Goal: Navigation & Orientation: Find specific page/section

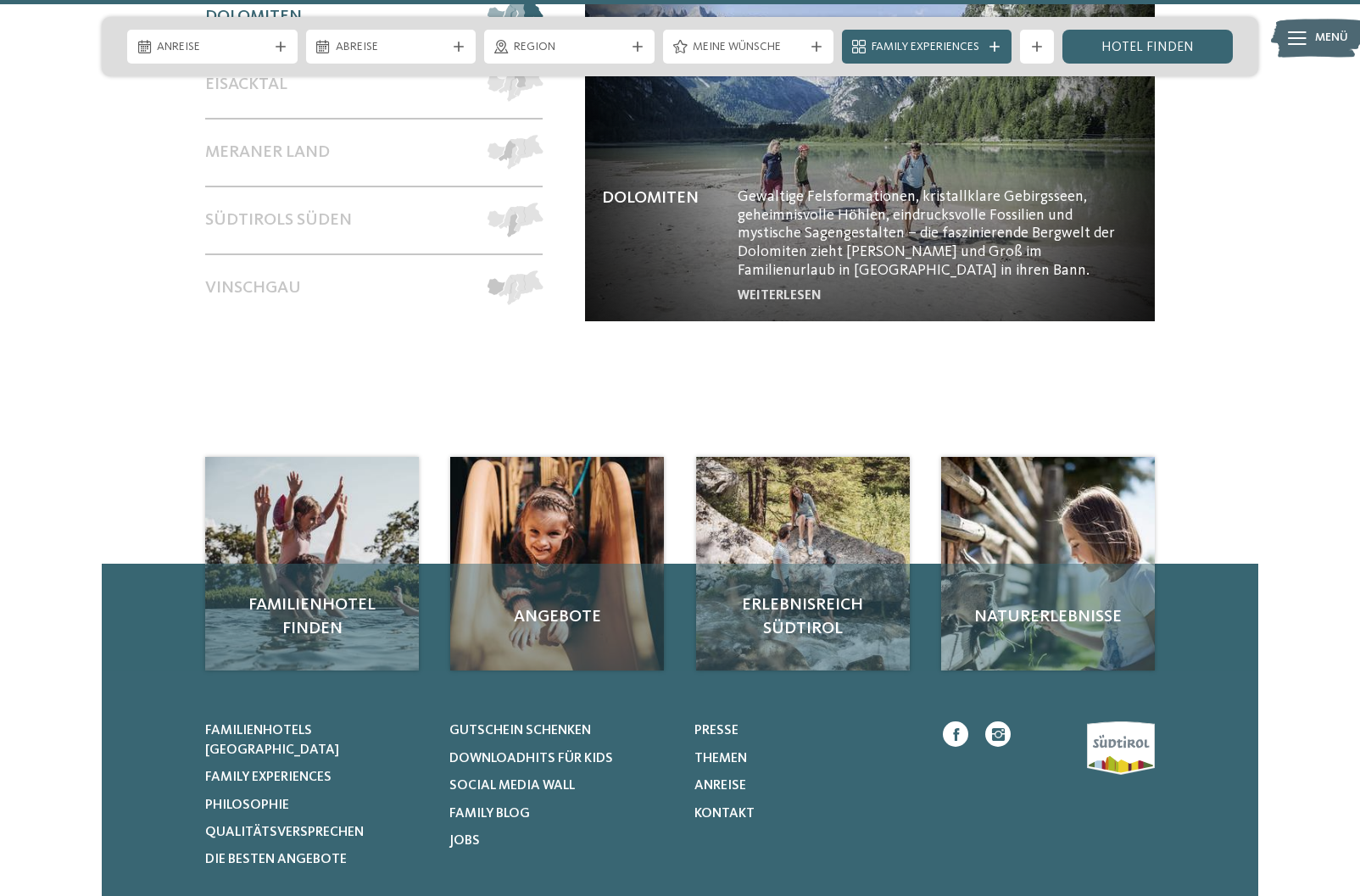
scroll to position [7885, 0]
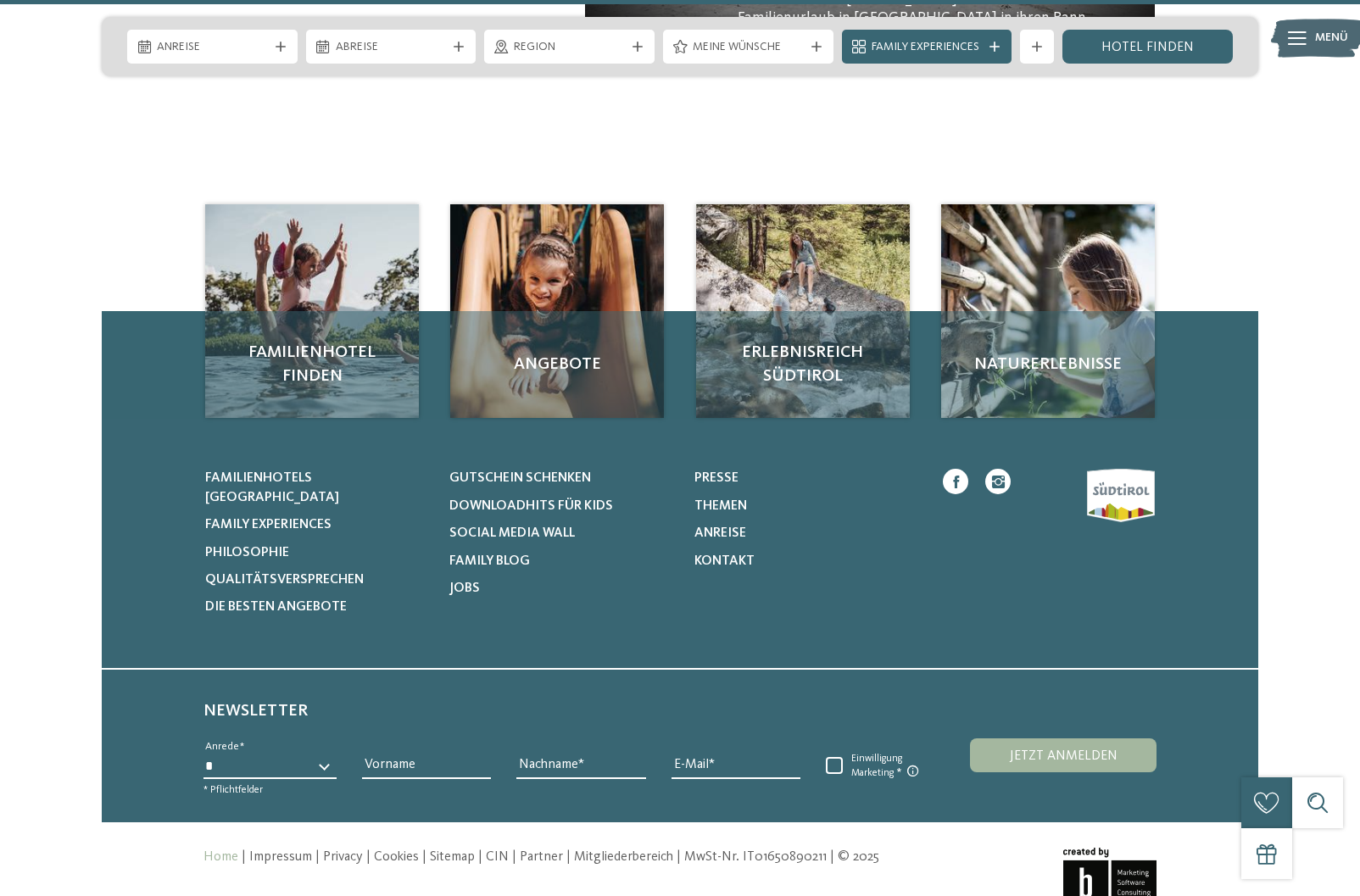
drag, startPoint x: 602, startPoint y: 758, endPoint x: 551, endPoint y: 465, distance: 297.4
click at [602, 851] on link "Mitgliederbereich" at bounding box center [624, 858] width 99 height 14
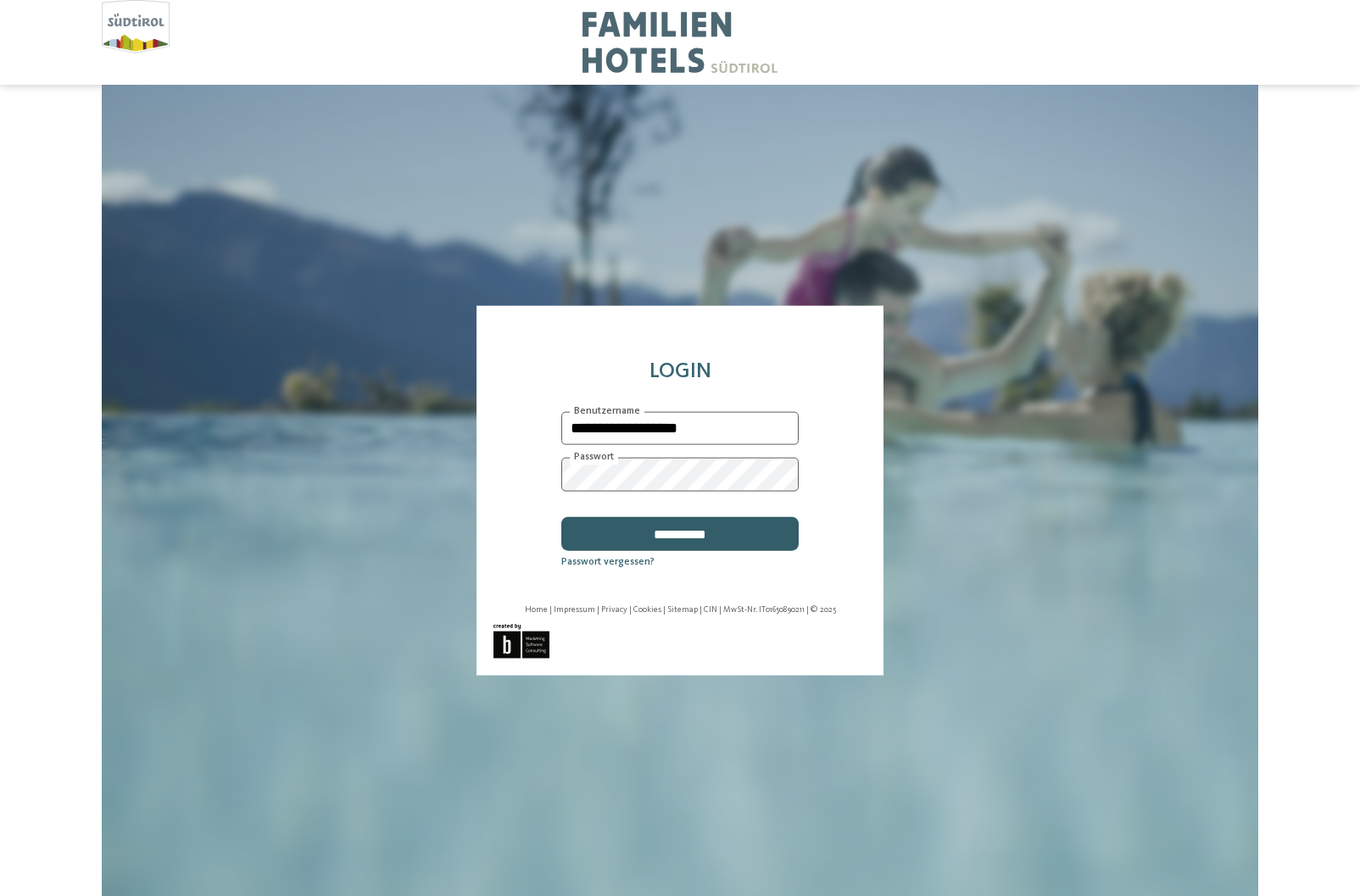
click at [661, 524] on input "**********" at bounding box center [680, 534] width 237 height 34
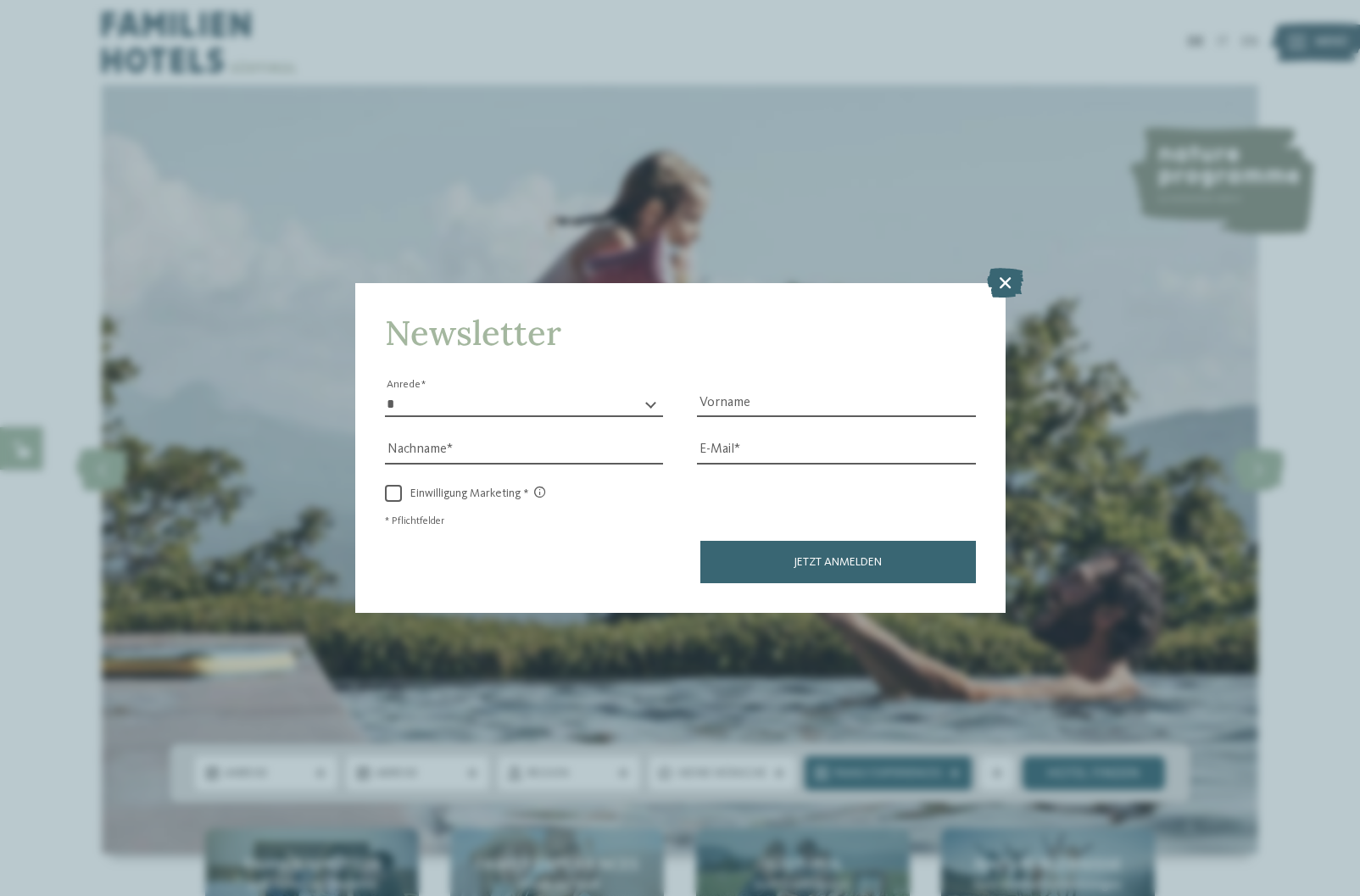
drag, startPoint x: 1012, startPoint y: 280, endPoint x: 804, endPoint y: 386, distance: 233.5
click at [1012, 279] on icon at bounding box center [1005, 283] width 37 height 30
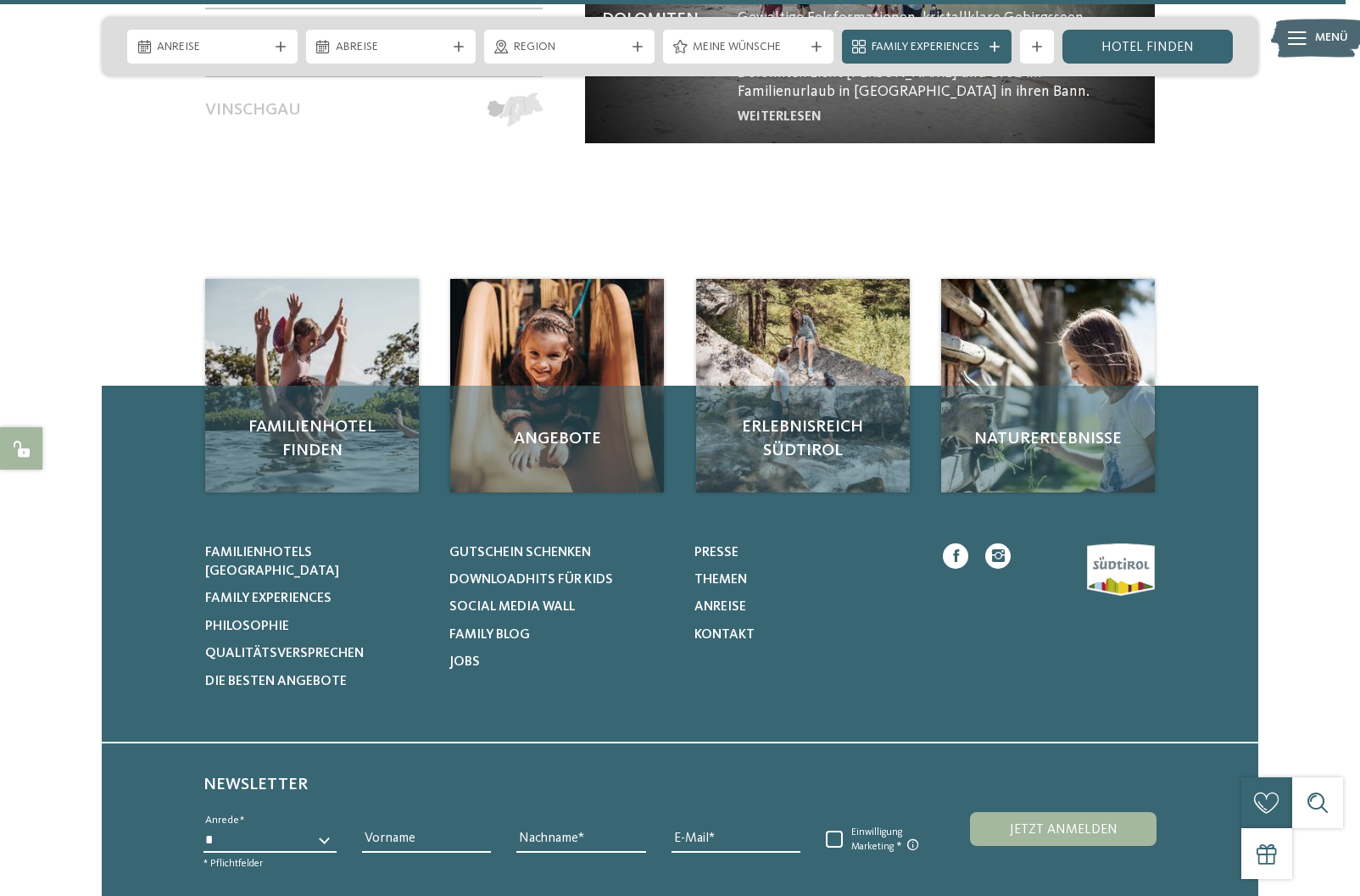
scroll to position [7850, 0]
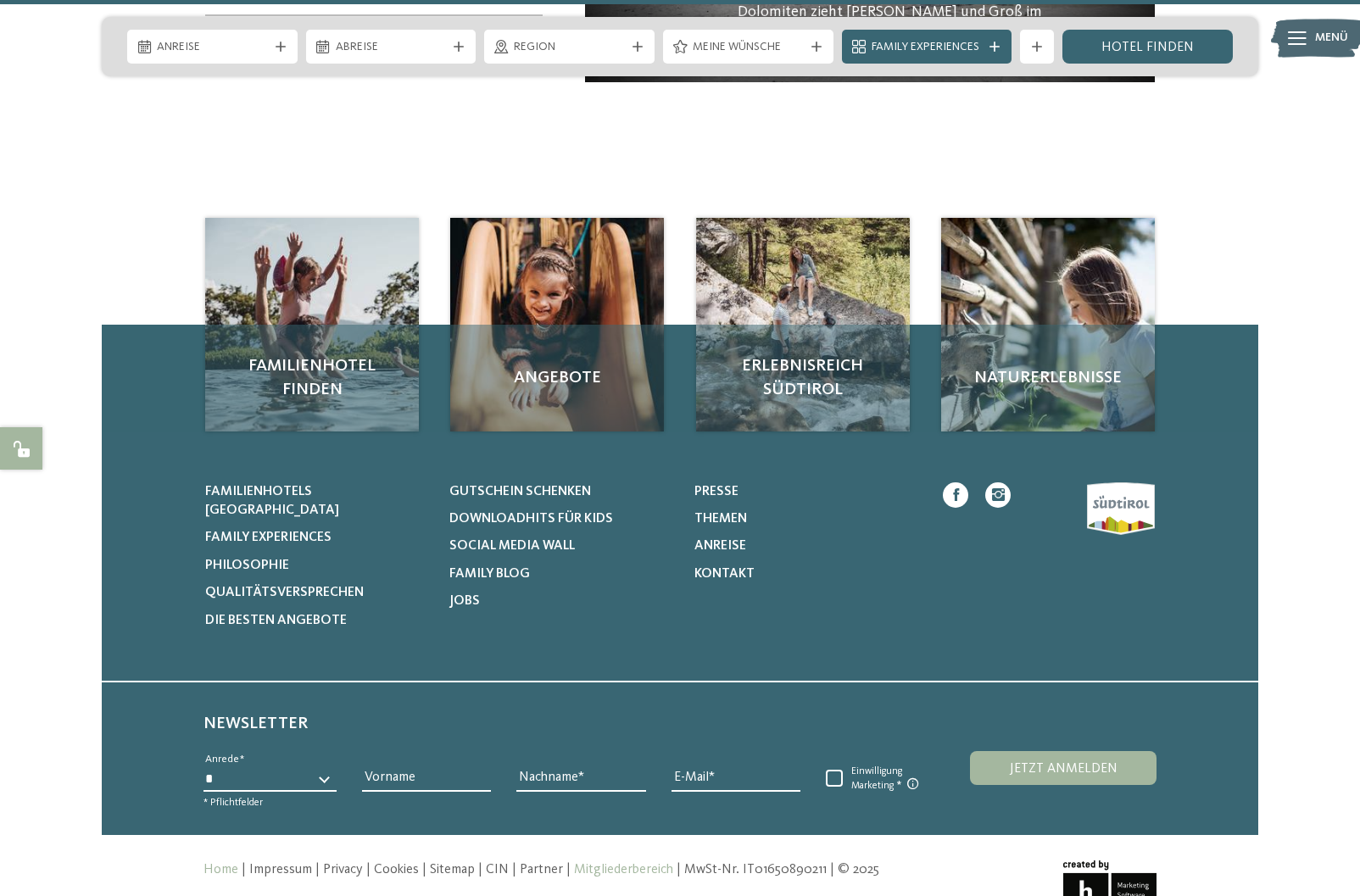
click at [598, 863] on link "Mitgliederbereich" at bounding box center [624, 870] width 99 height 14
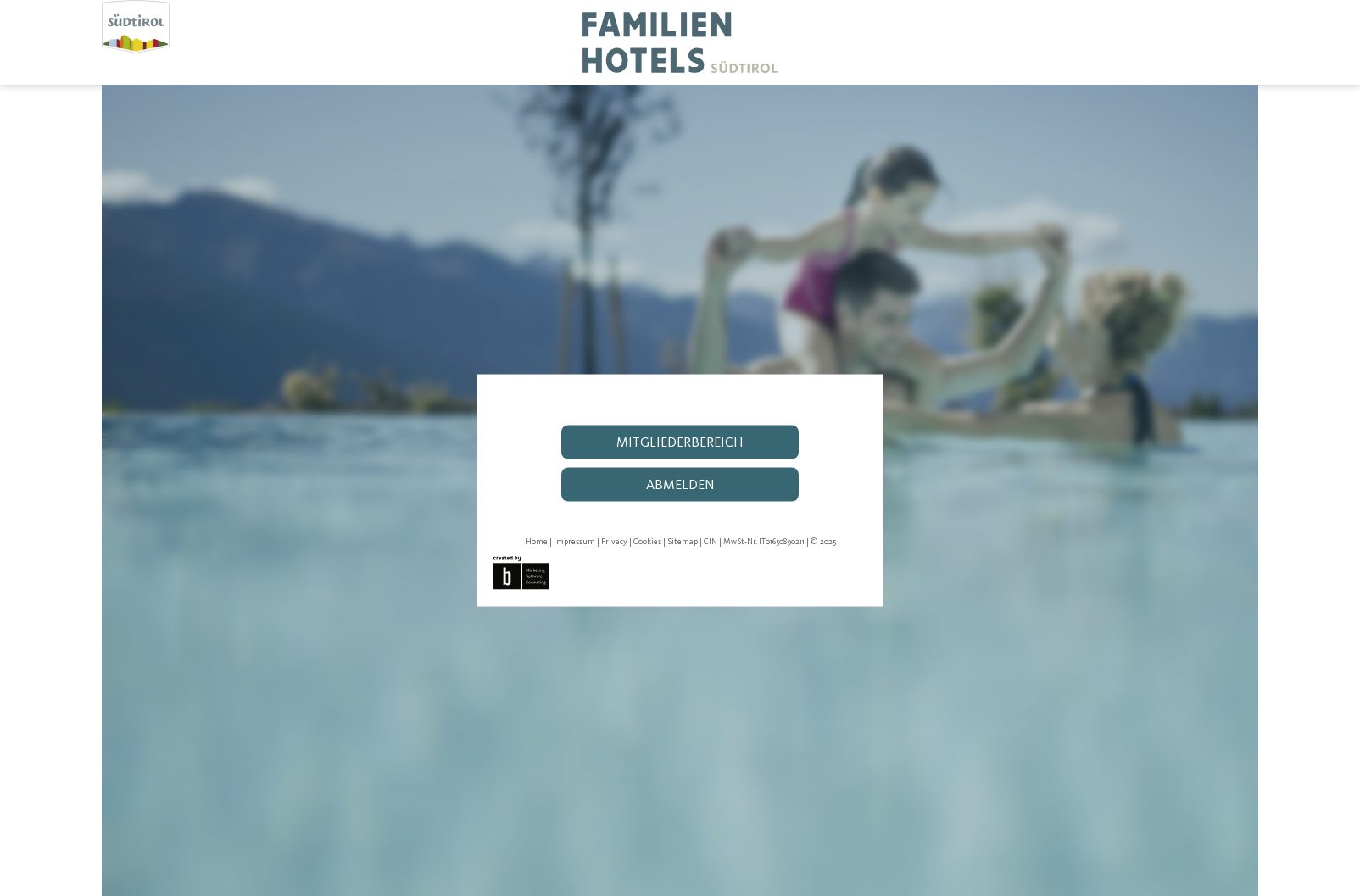
click at [675, 442] on link "Mitgliederbereich" at bounding box center [680, 442] width 237 height 34
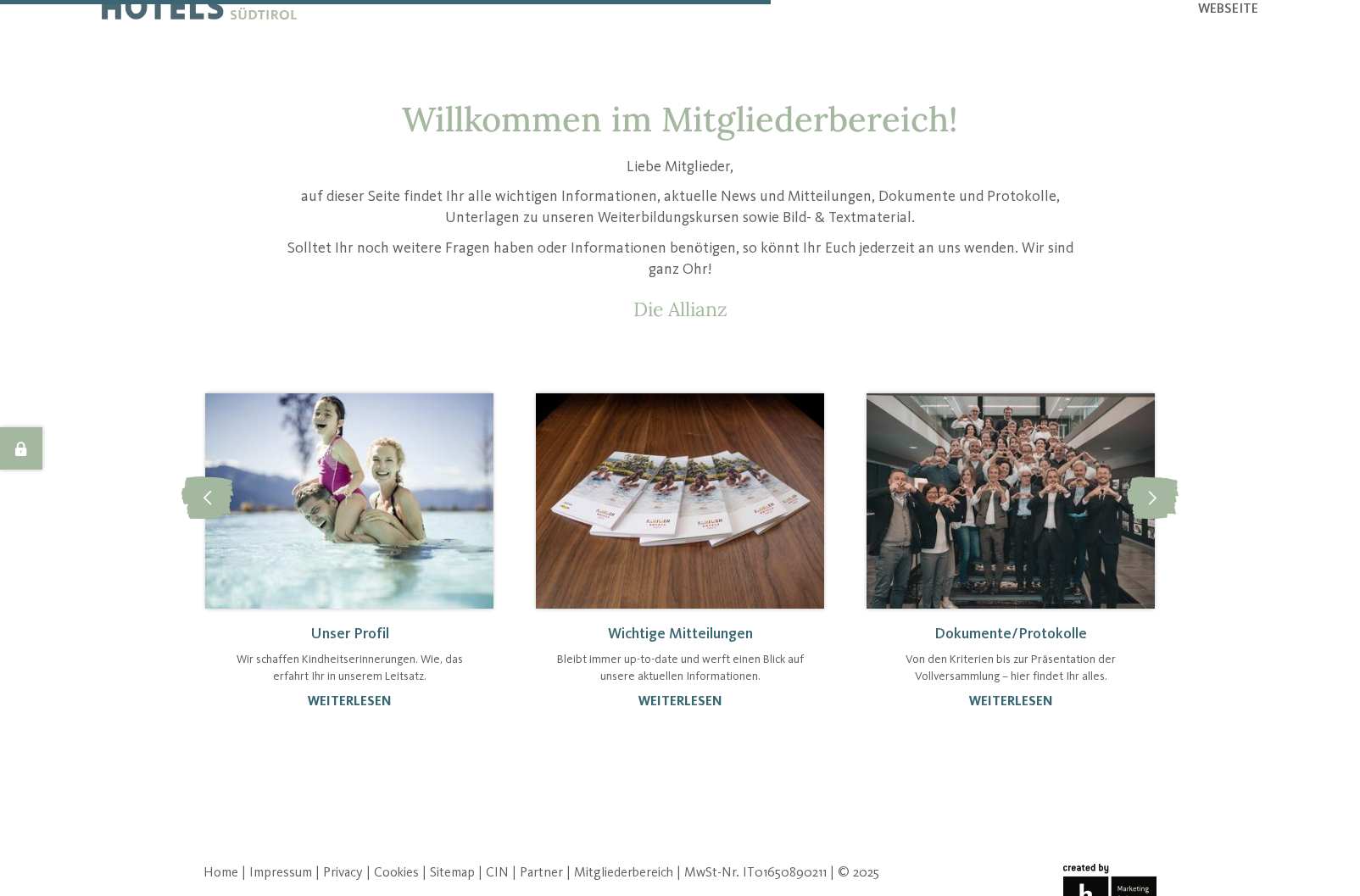
scroll to position [55, 0]
click at [1045, 700] on link "weiterlesen" at bounding box center [1011, 701] width 84 height 14
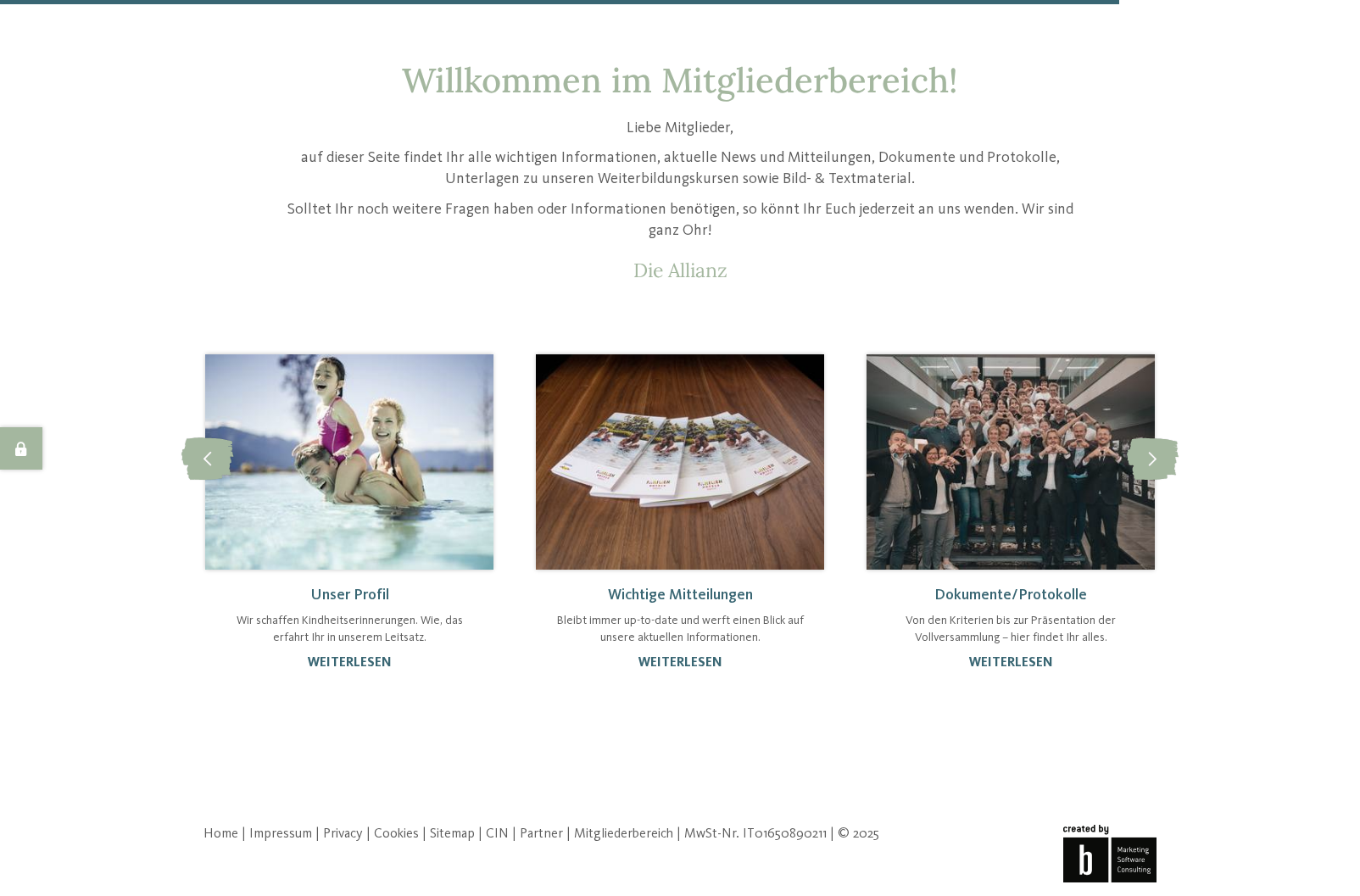
scroll to position [96, 0]
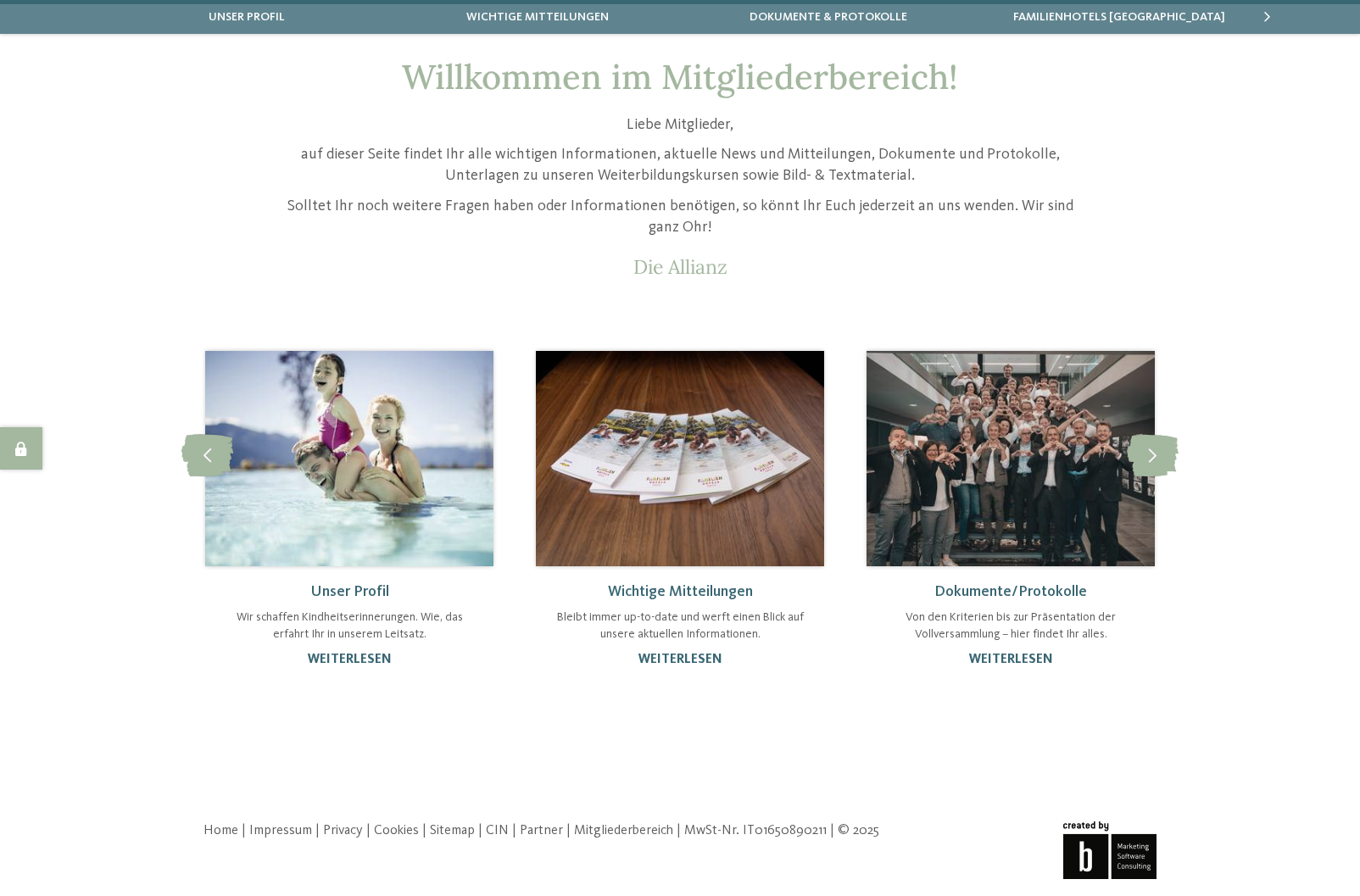
click at [1035, 502] on img at bounding box center [1010, 459] width 288 height 215
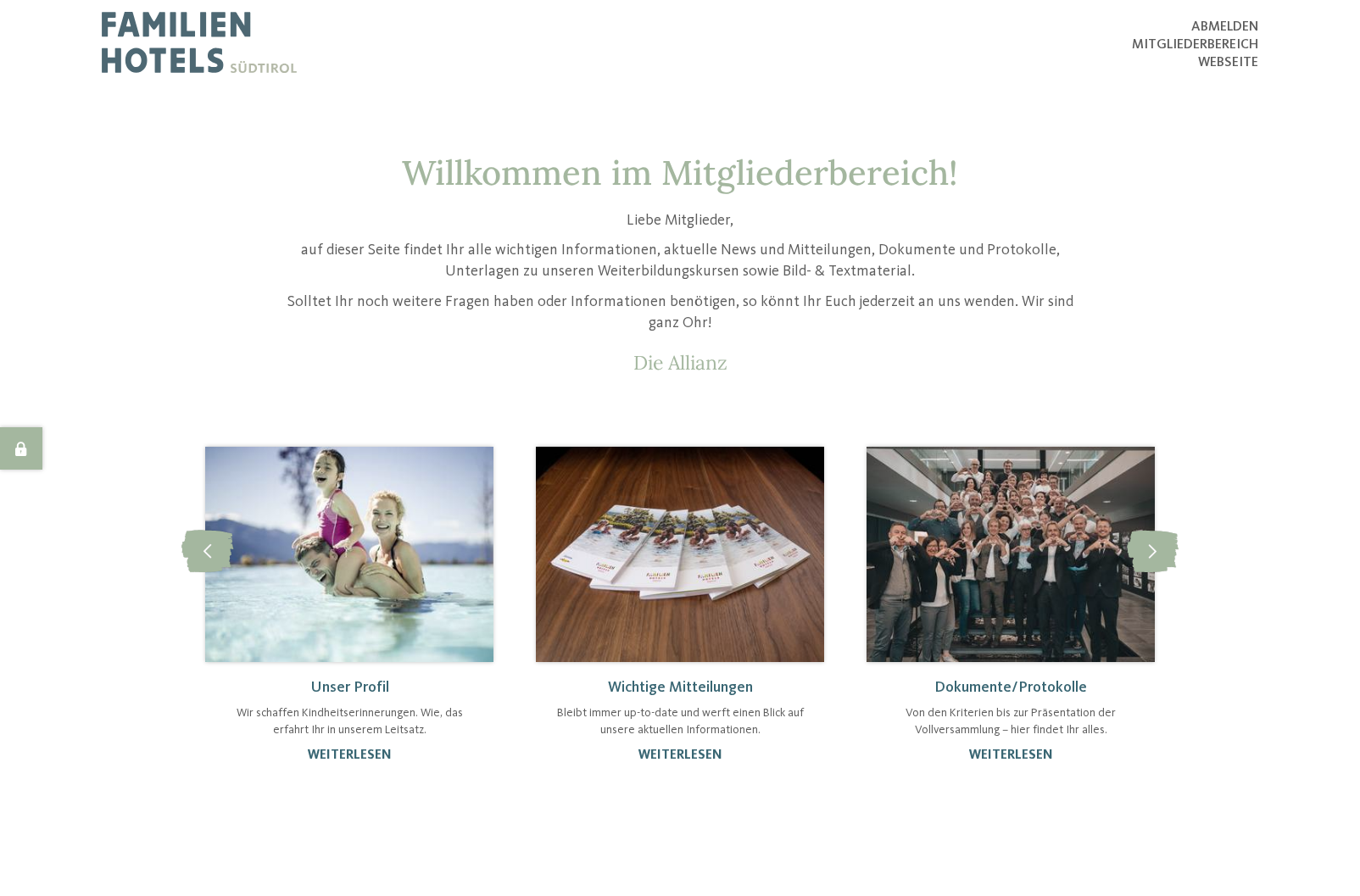
click at [710, 564] on img at bounding box center [679, 554] width 288 height 215
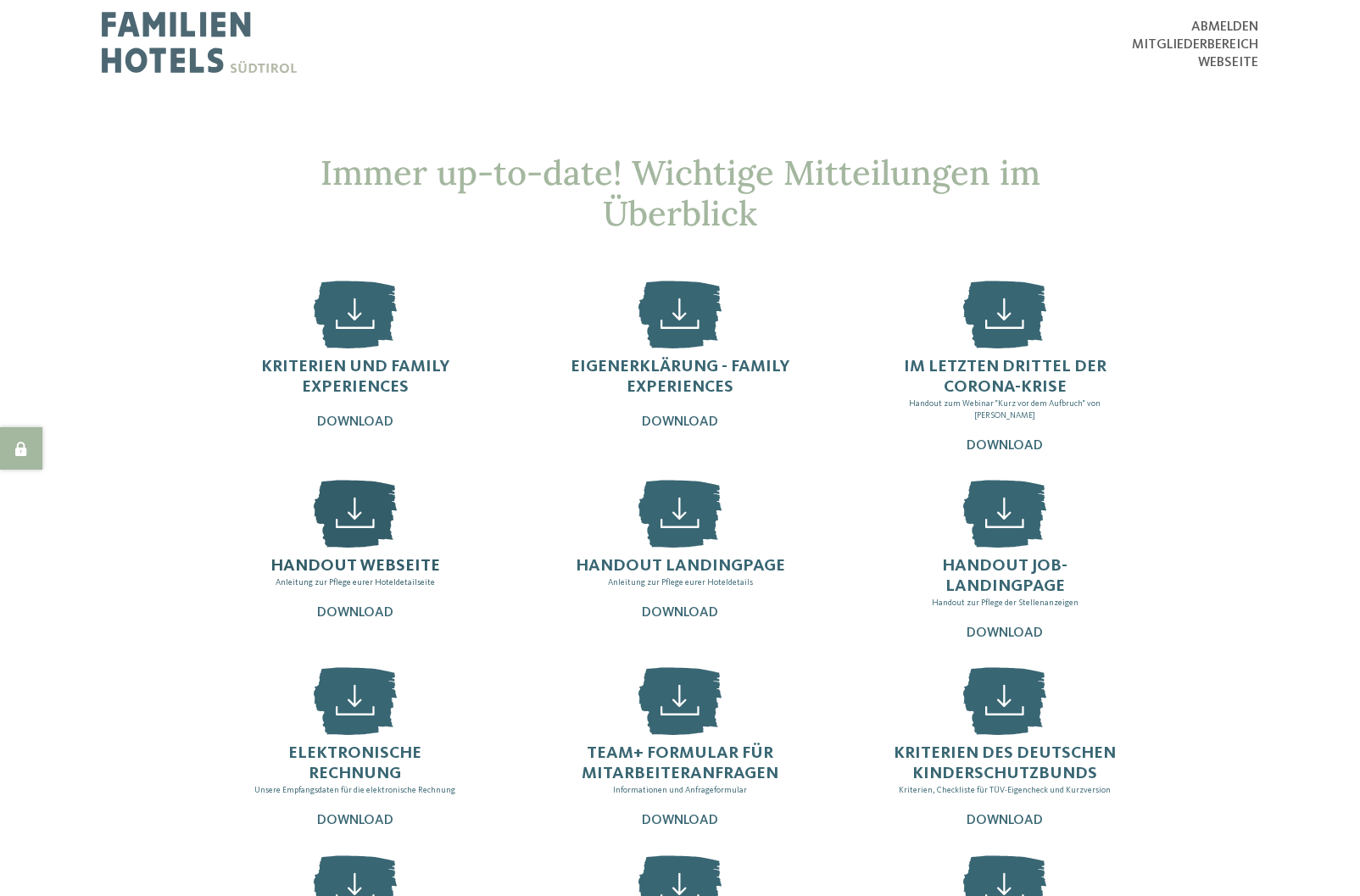
click at [372, 511] on icon at bounding box center [355, 513] width 83 height 67
